Goal: Find specific page/section

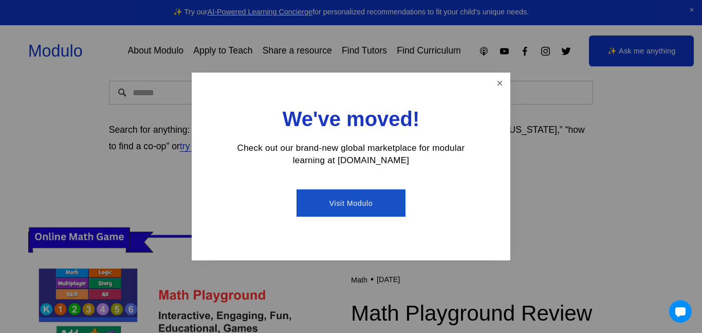
scroll to position [155, 0]
click at [497, 89] on link "Close" at bounding box center [500, 83] width 18 height 18
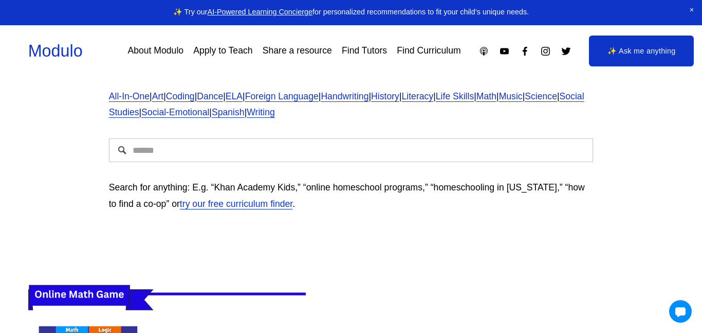
scroll to position [0, 0]
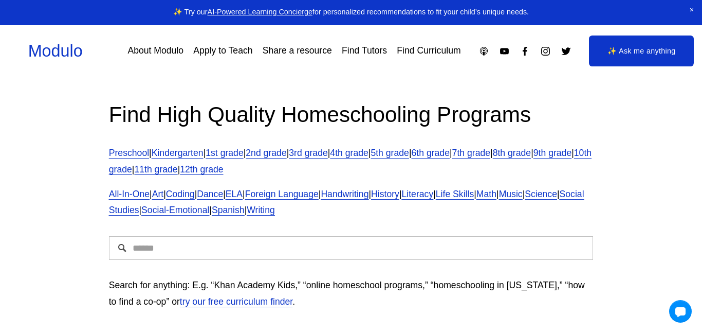
click at [223, 170] on link "12th grade" at bounding box center [201, 169] width 43 height 10
click at [177, 168] on link "11th grade" at bounding box center [155, 169] width 43 height 10
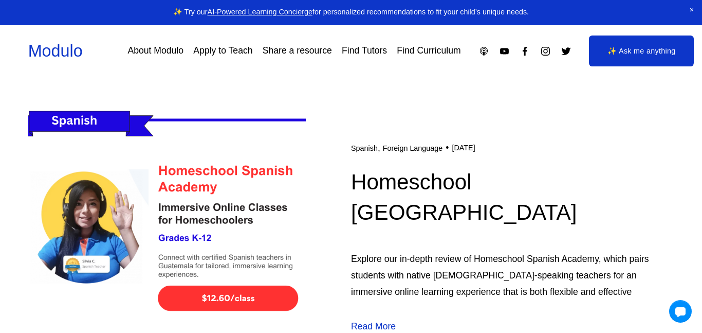
scroll to position [1186, 0]
